Goal: Task Accomplishment & Management: Manage account settings

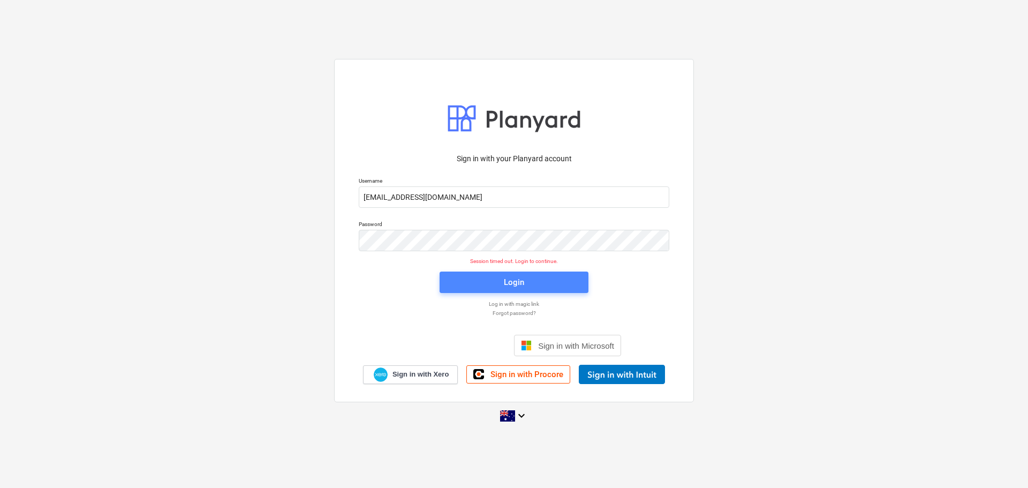
click at [493, 283] on span "Login" at bounding box center [514, 282] width 123 height 14
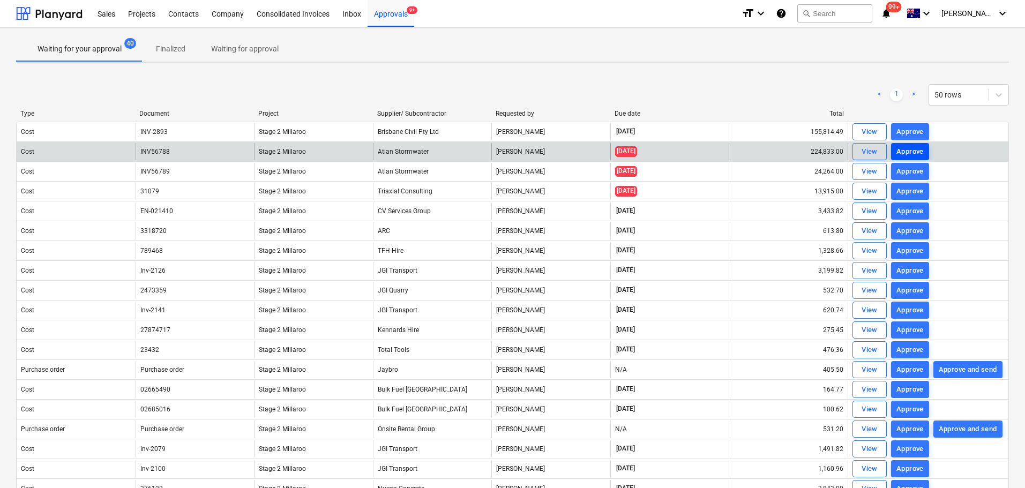
click at [911, 153] on div "Approve" at bounding box center [909, 152] width 27 height 12
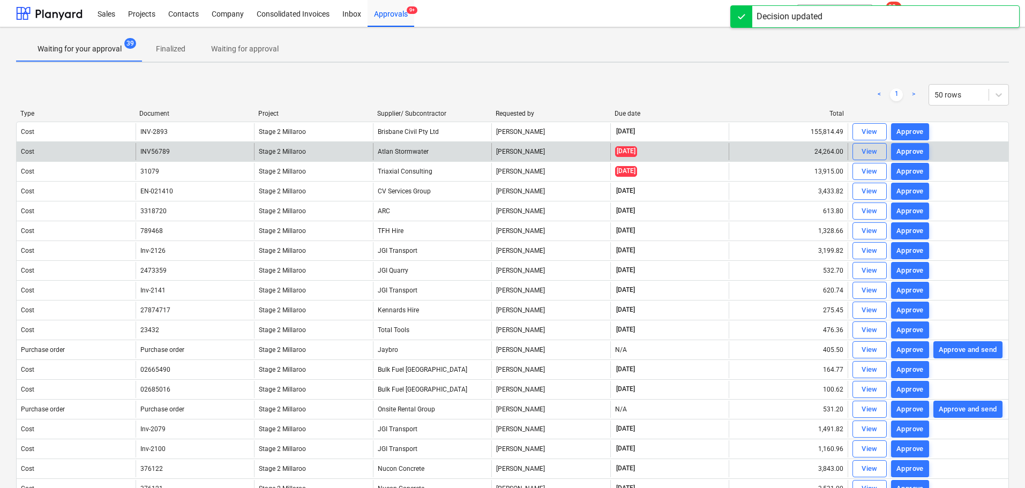
click at [911, 153] on div "Approve" at bounding box center [909, 152] width 27 height 12
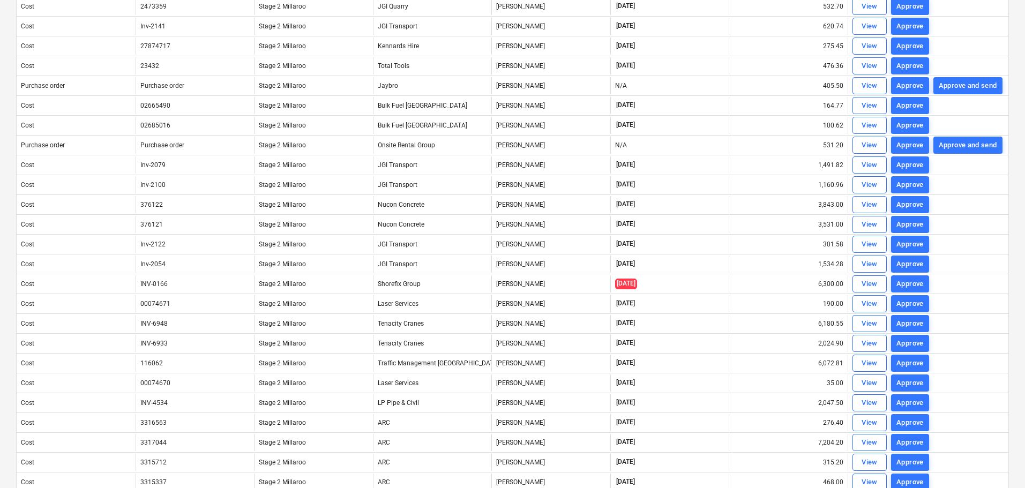
scroll to position [268, 0]
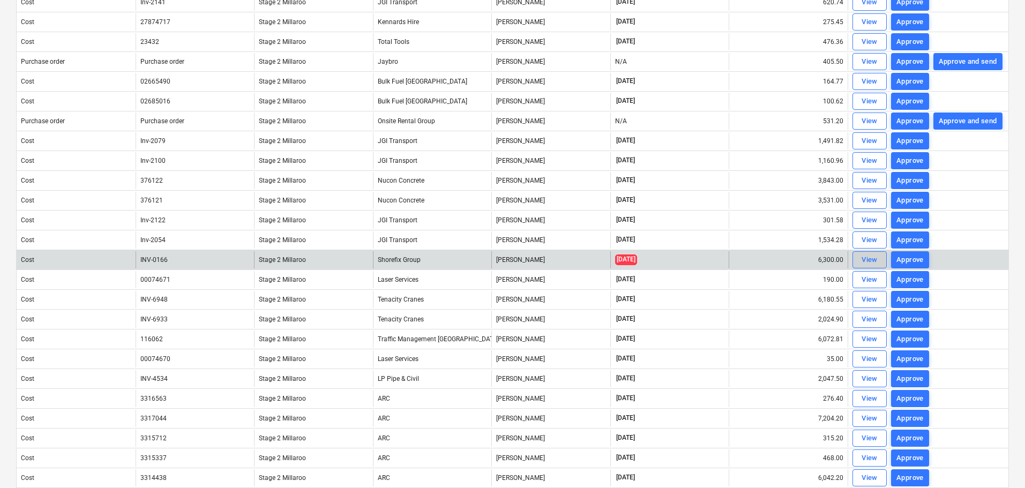
click at [863, 260] on div "View" at bounding box center [869, 260] width 16 height 12
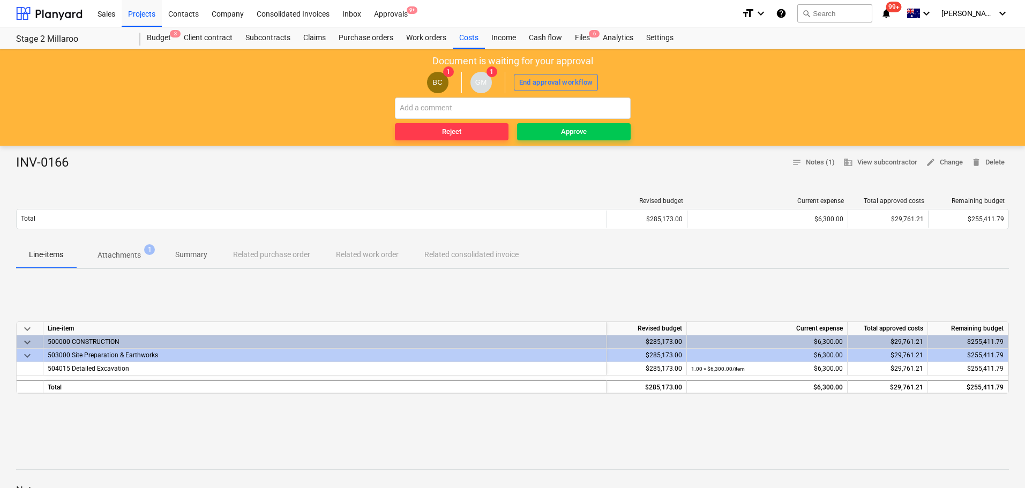
click at [130, 252] on p "Attachments" at bounding box center [118, 255] width 43 height 11
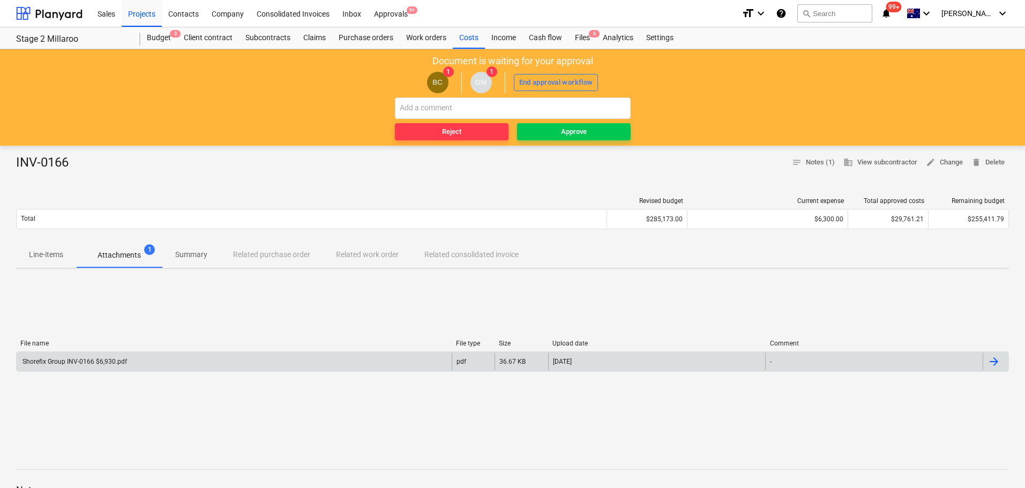
click at [88, 361] on div "Shorefix Group INV-0166 $6,930.pdf" at bounding box center [74, 361] width 106 height 7
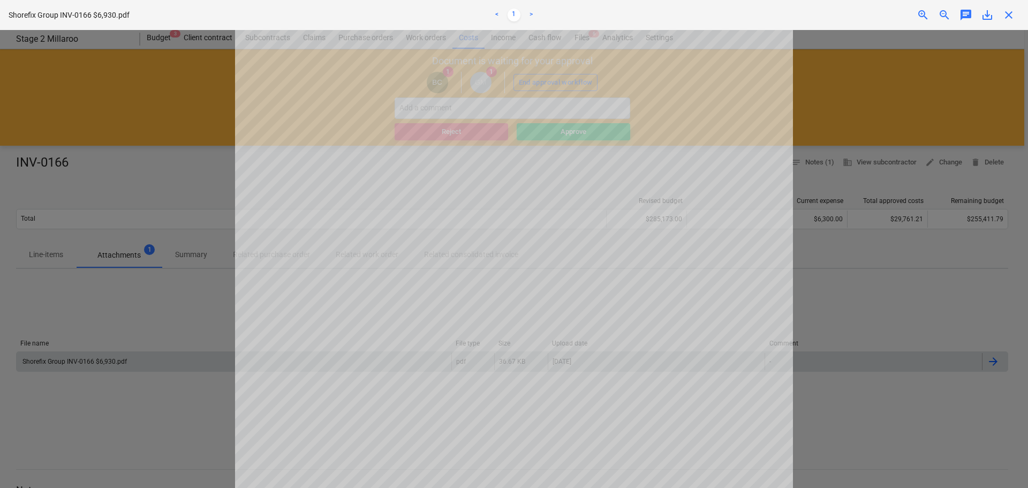
scroll to position [15, 0]
click at [1013, 17] on div "Projects list fetching failed" at bounding box center [878, 11] width 289 height 22
click at [1008, 13] on div "Projects list fetching failed" at bounding box center [878, 11] width 289 height 22
click at [138, 103] on div at bounding box center [514, 259] width 1028 height 458
click at [1010, 14] on div "Projects list fetching failed" at bounding box center [878, 11] width 289 height 22
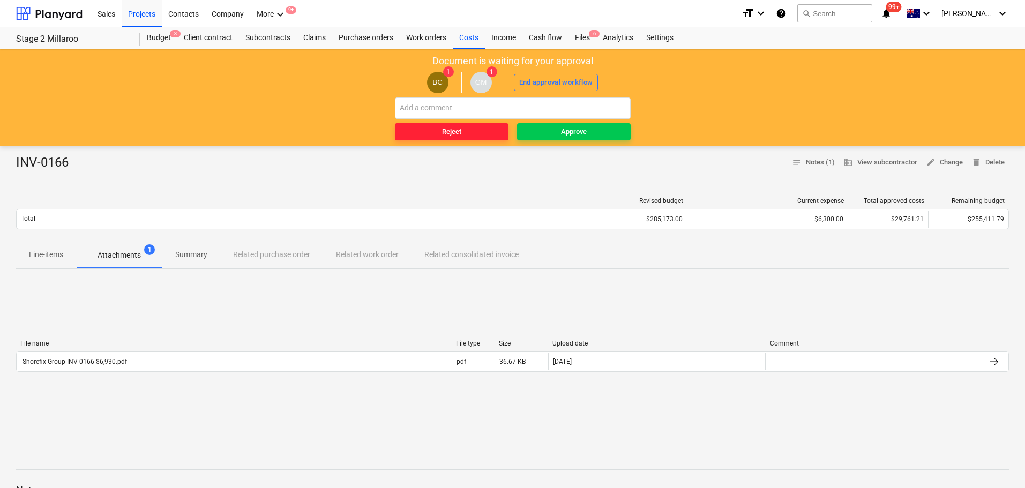
click at [443, 133] on div "Reject" at bounding box center [451, 132] width 19 height 12
